Goal: Transaction & Acquisition: Purchase product/service

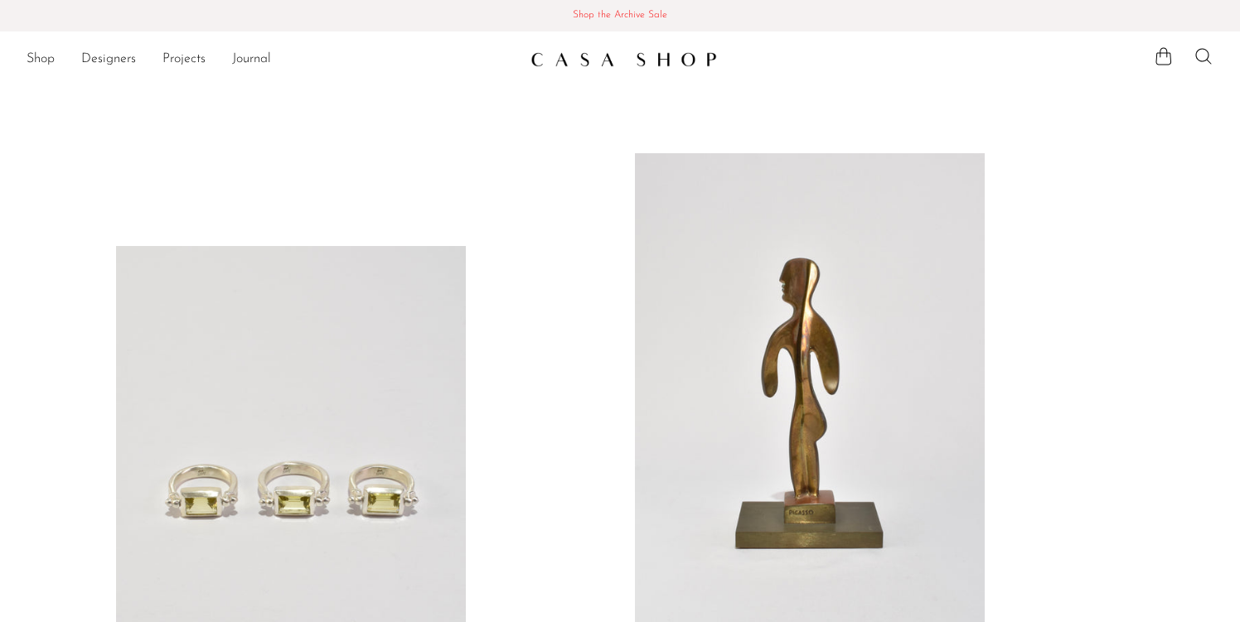
click at [606, 20] on span "Shop the Archive Sale" at bounding box center [619, 16] width 1213 height 18
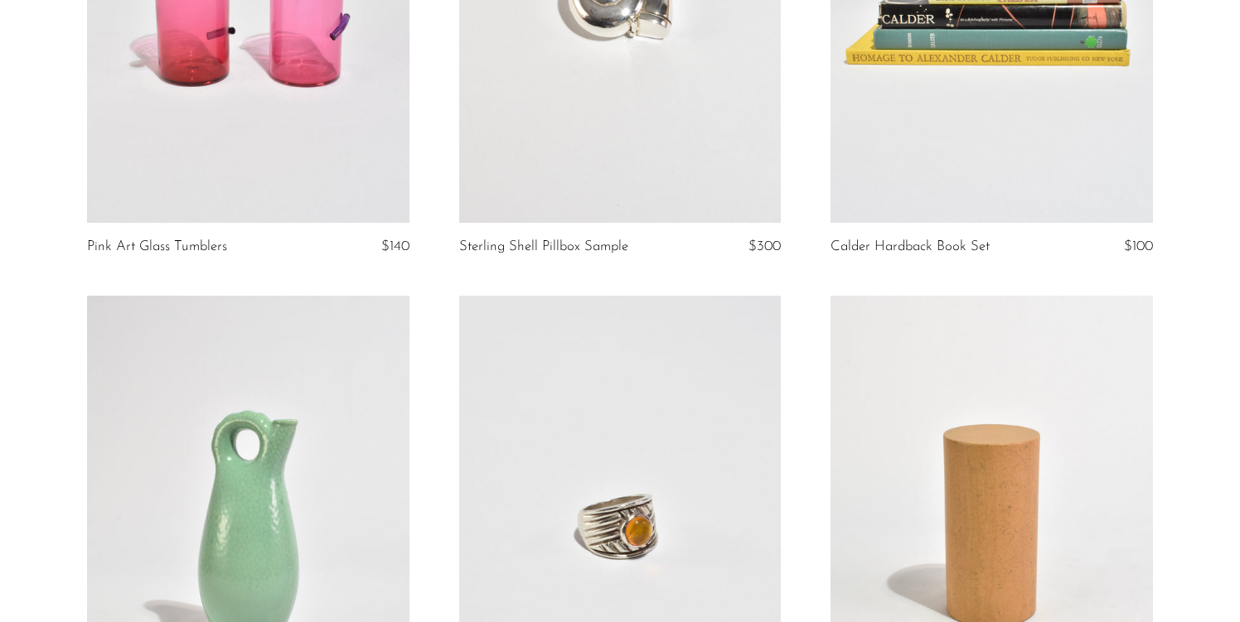
scroll to position [407, 0]
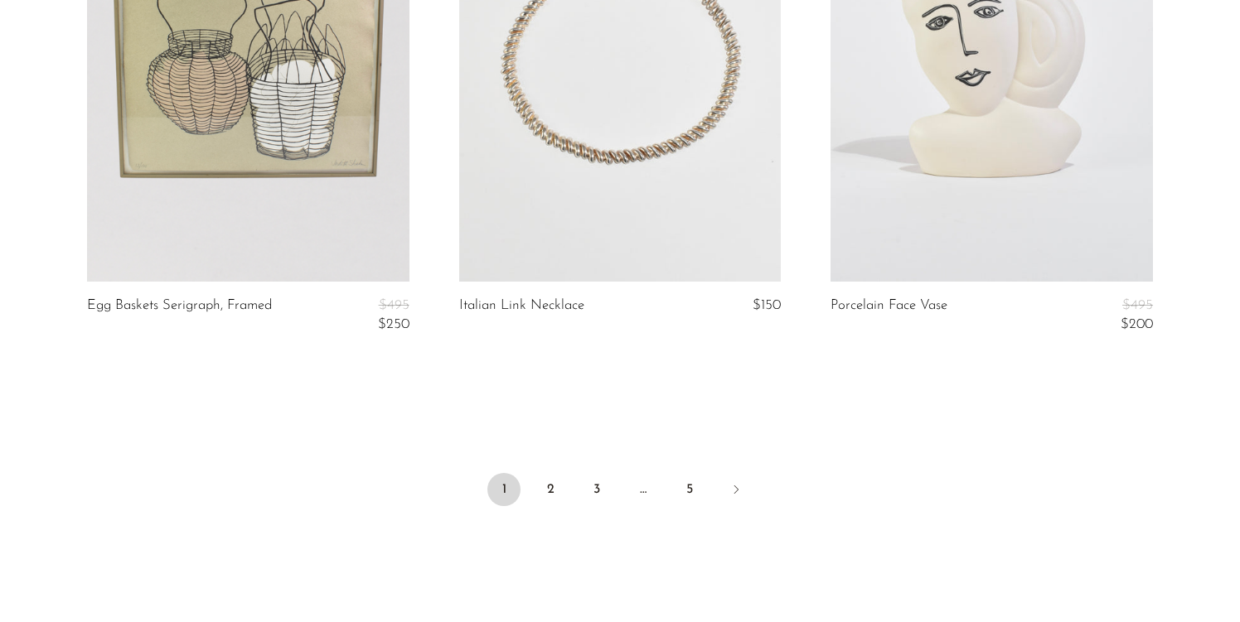
scroll to position [6220, 0]
click at [544, 486] on link "2" at bounding box center [550, 487] width 33 height 33
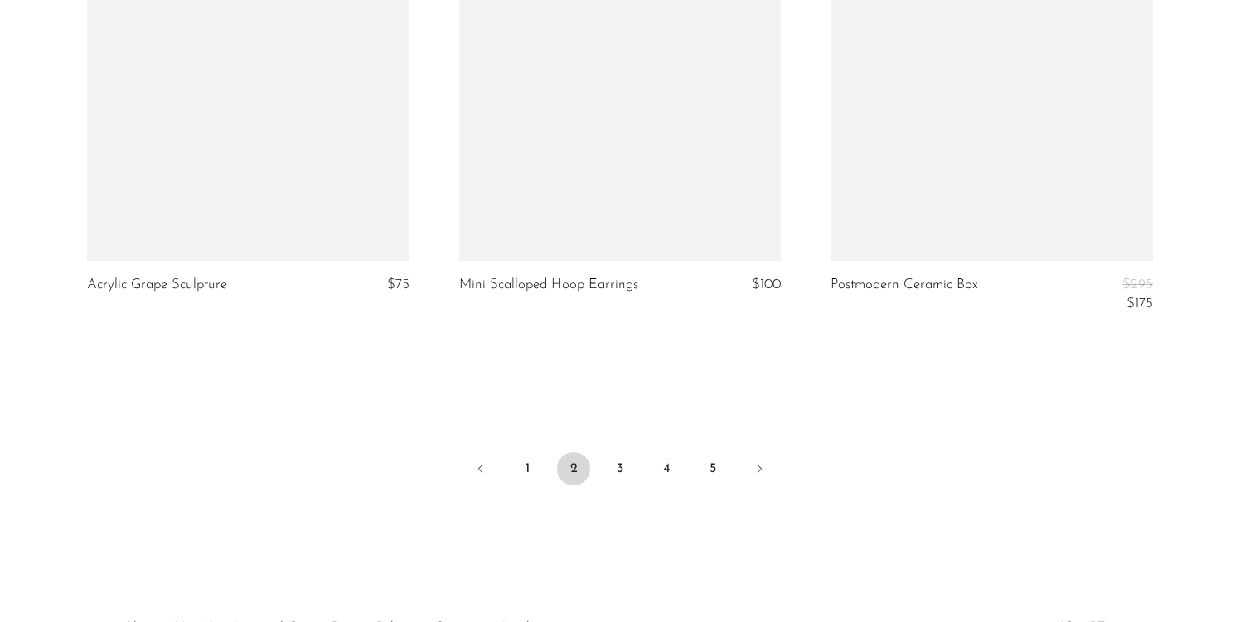
scroll to position [6230, 0]
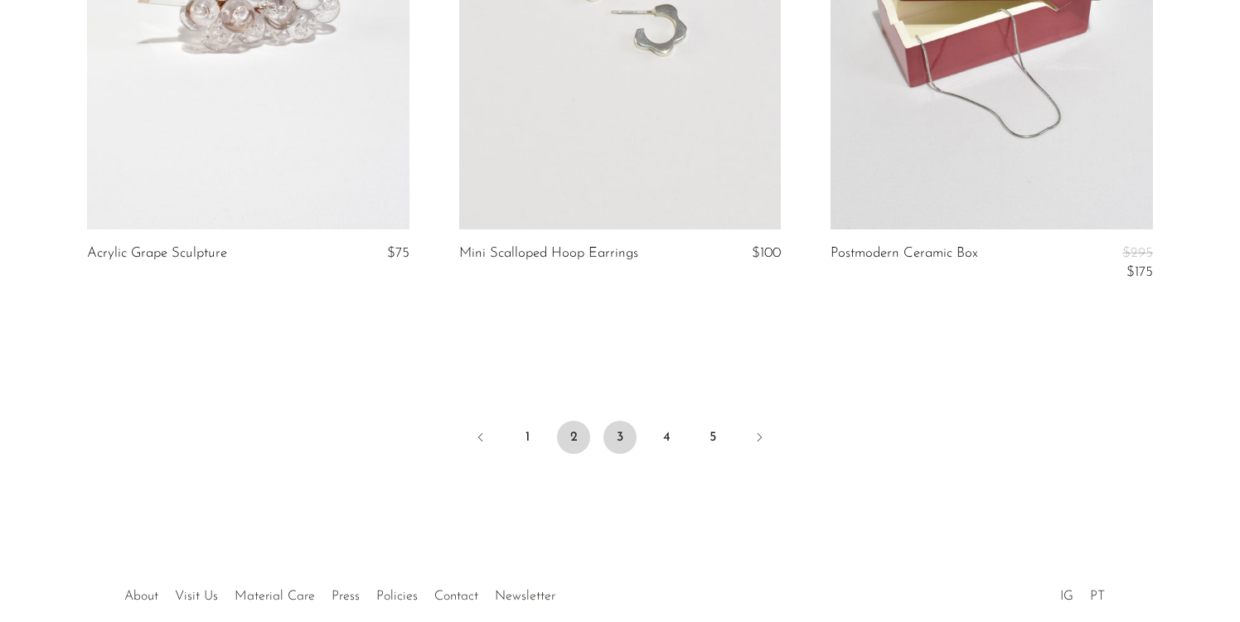
click at [621, 428] on link "3" at bounding box center [619, 437] width 33 height 33
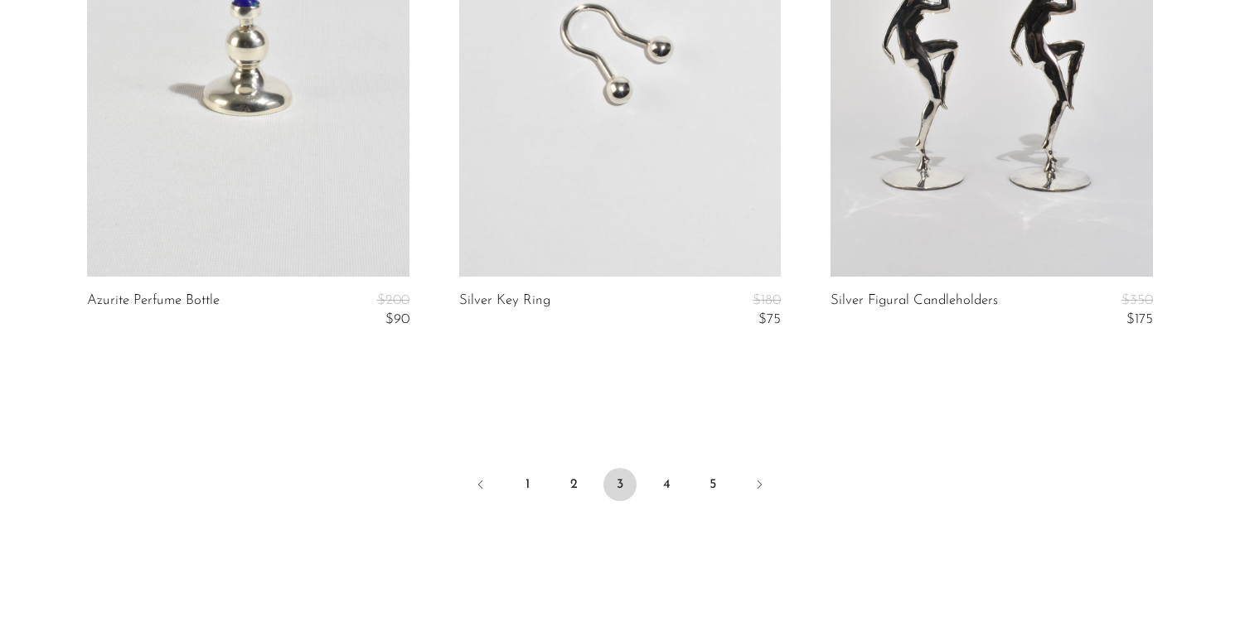
scroll to position [6304, 0]
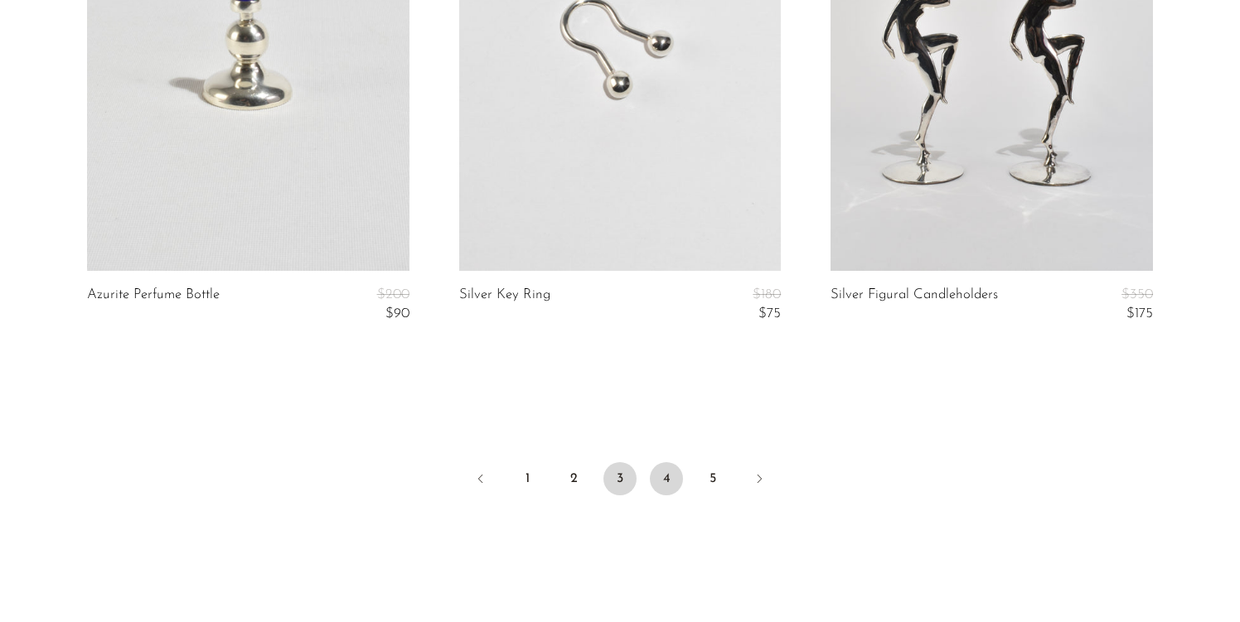
click at [659, 476] on link "4" at bounding box center [666, 478] width 33 height 33
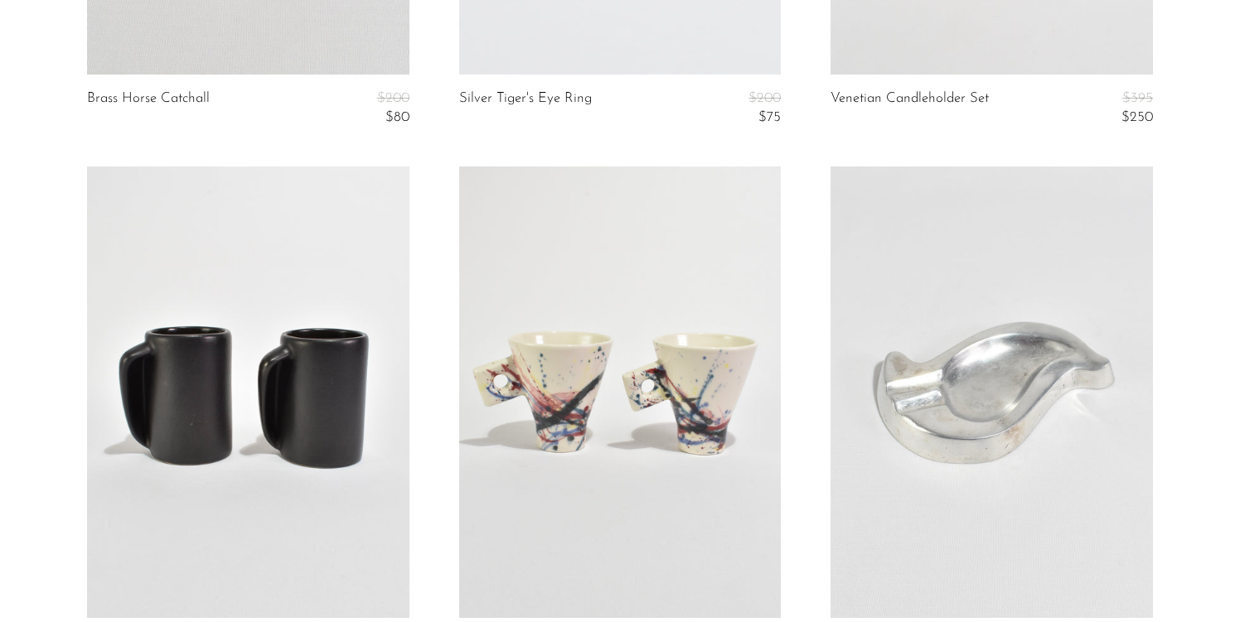
scroll to position [1883, 0]
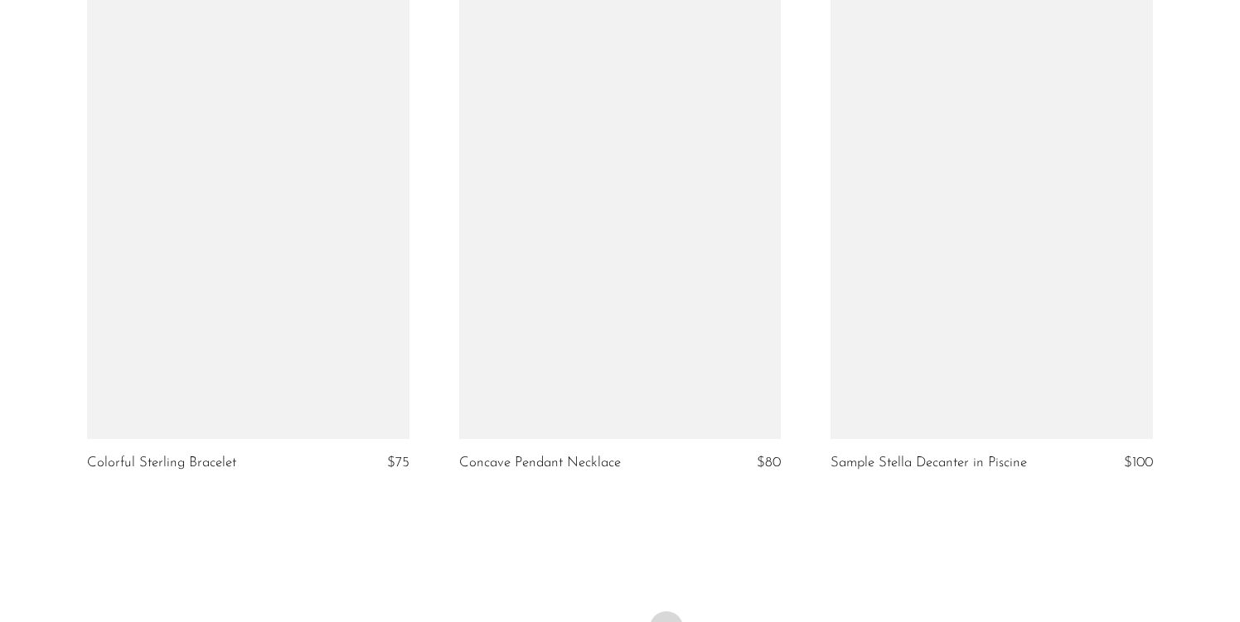
scroll to position [6393, 0]
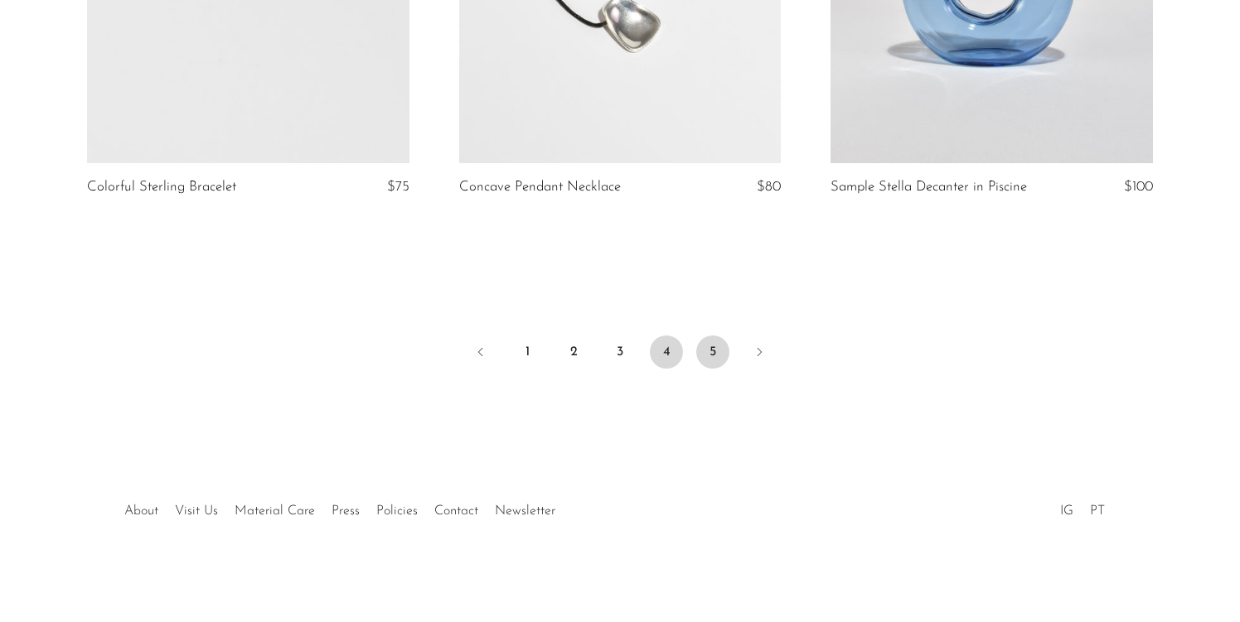
click at [708, 346] on link "5" at bounding box center [712, 352] width 33 height 33
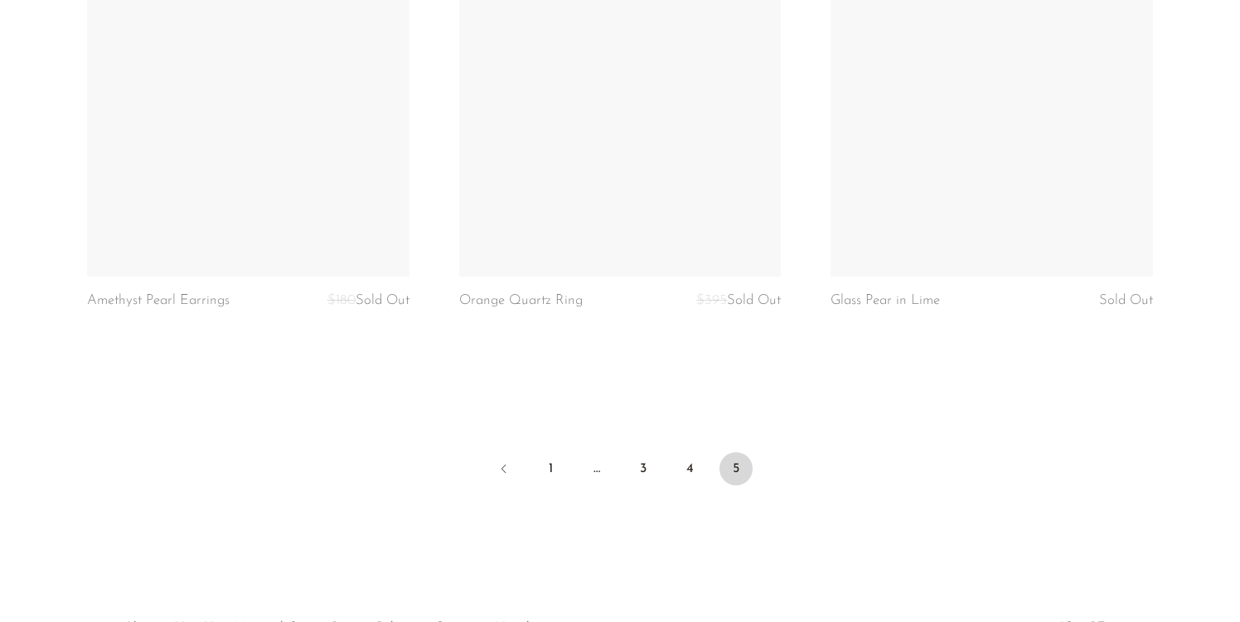
scroll to position [6228, 0]
